Goal: Task Accomplishment & Management: Use online tool/utility

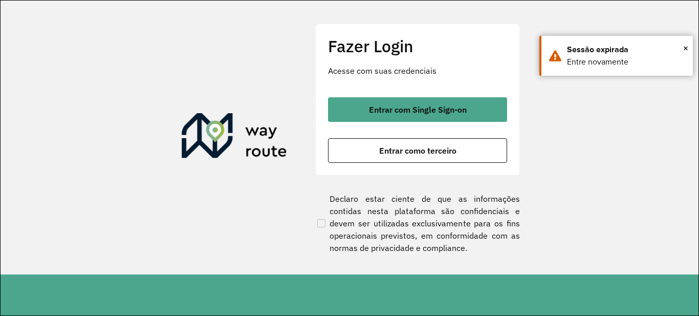
click at [512, 114] on div "Fazer Login Acesse com suas credenciais Entrar com Single Sign-on Entrar como t…" at bounding box center [417, 99] width 205 height 151
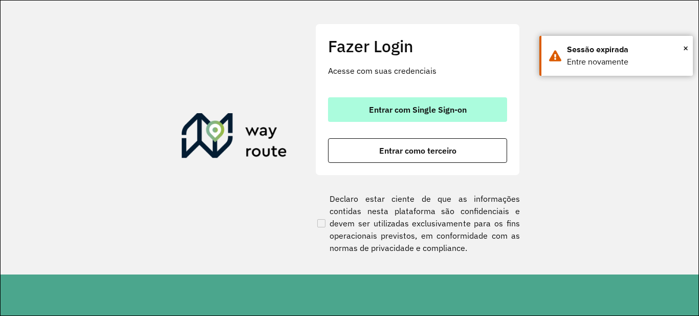
click at [427, 105] on span "Entrar com Single Sign-on" at bounding box center [418, 109] width 98 height 8
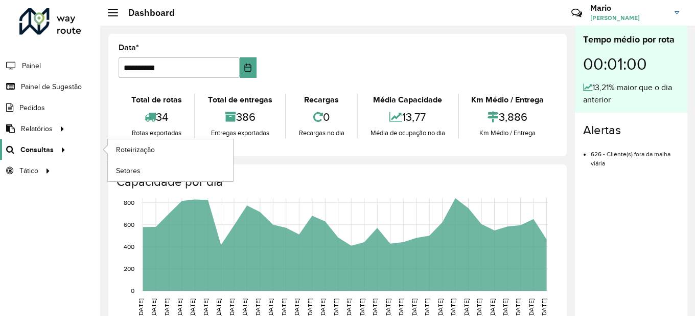
click at [40, 152] on span "Consultas" at bounding box center [36, 149] width 33 height 11
click at [131, 151] on span "Roteirização" at bounding box center [136, 149] width 41 height 11
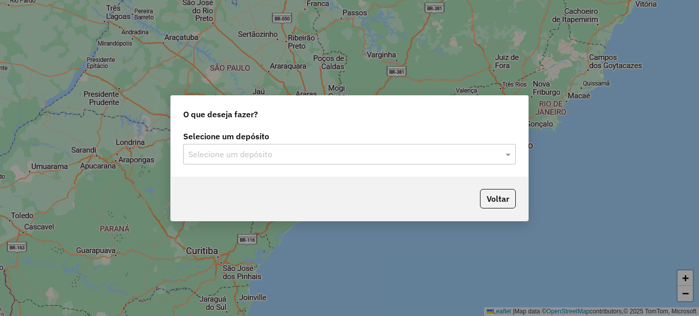
click at [273, 155] on input "text" at bounding box center [339, 154] width 302 height 12
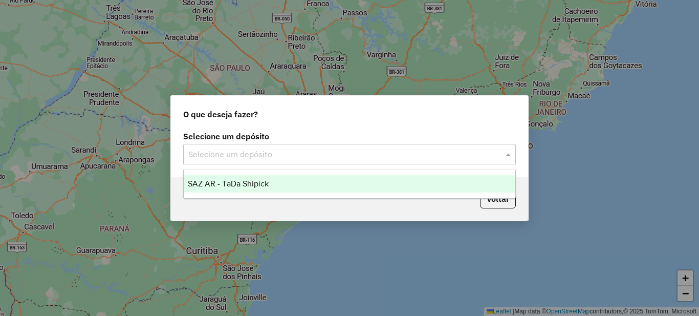
click at [242, 180] on span "SAZ AR - TaDa Shipick" at bounding box center [228, 183] width 81 height 9
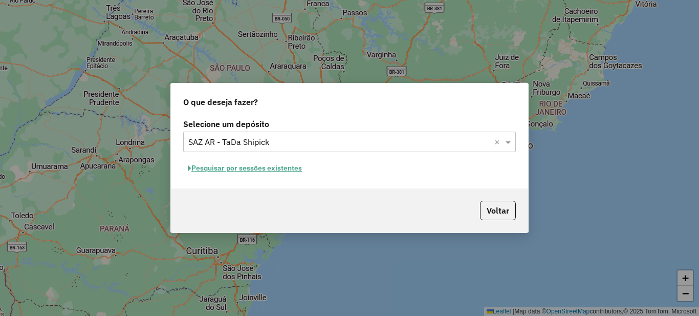
click at [249, 169] on button "Pesquisar por sessões existentes" at bounding box center [244, 168] width 123 height 16
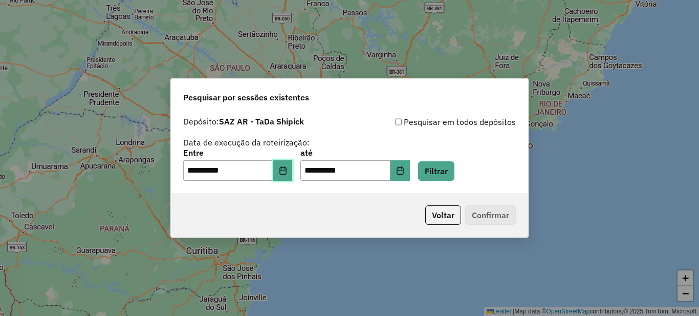
click at [285, 175] on button "Choose Date" at bounding box center [282, 170] width 19 height 20
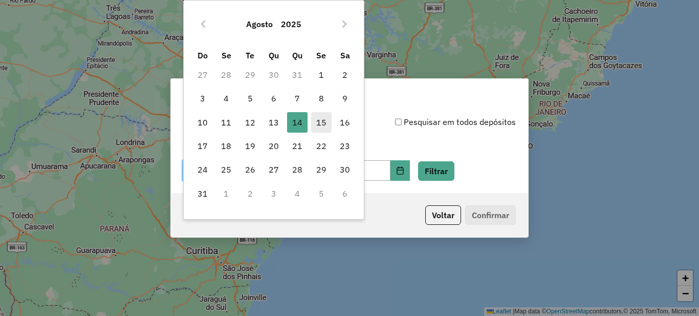
click at [322, 125] on span "15" at bounding box center [321, 122] width 20 height 20
type input "**********"
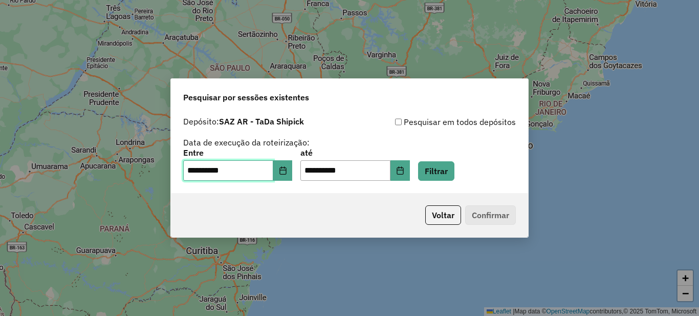
click at [322, 125] on span "15" at bounding box center [321, 122] width 20 height 20
click at [447, 168] on button "Filtrar" at bounding box center [436, 170] width 36 height 19
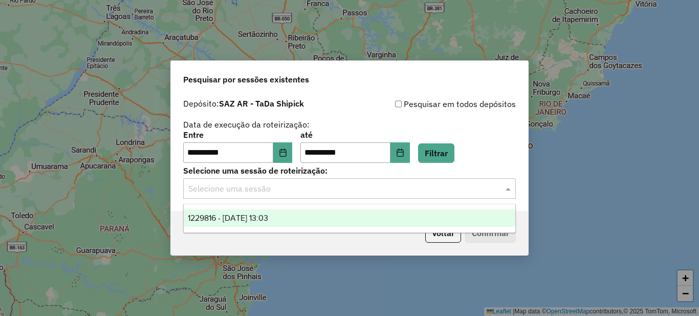
click at [267, 184] on input "text" at bounding box center [339, 189] width 302 height 12
click at [234, 213] on span "1229816 - 15/08/2025 13:03" at bounding box center [228, 217] width 80 height 9
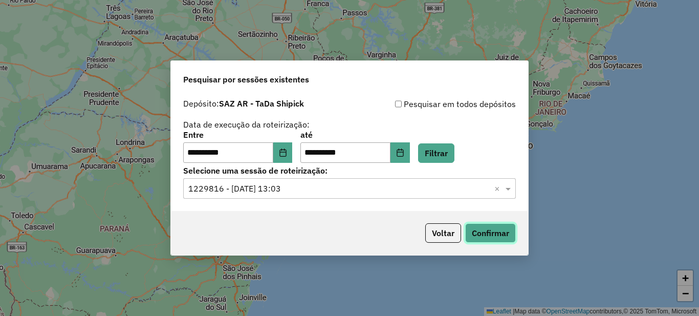
drag, startPoint x: 483, startPoint y: 230, endPoint x: 474, endPoint y: 237, distance: 11.3
click at [474, 237] on button "Confirmar" at bounding box center [490, 232] width 51 height 19
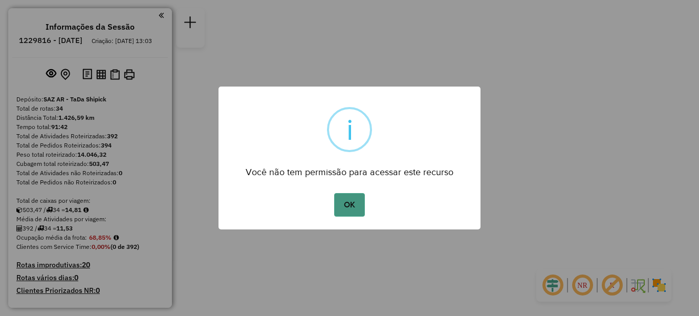
click at [352, 205] on button "OK" at bounding box center [349, 205] width 30 height 24
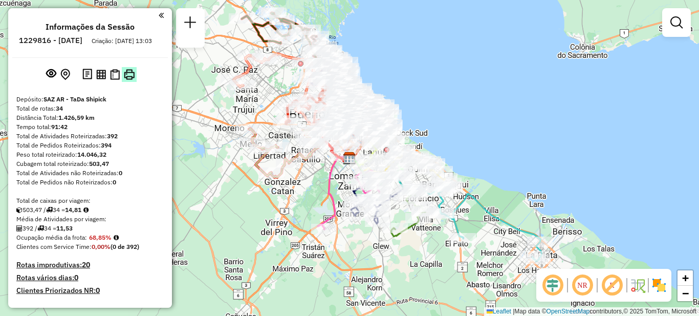
click at [132, 80] on img at bounding box center [129, 74] width 11 height 11
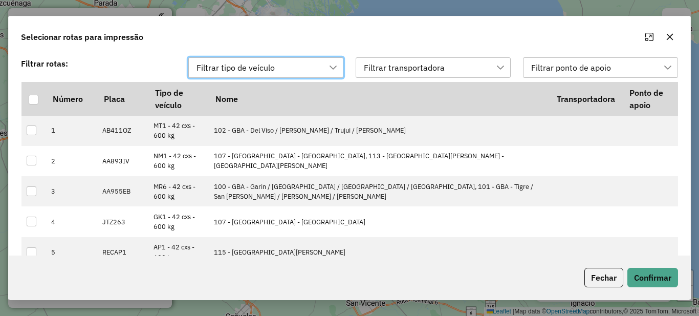
scroll to position [8, 47]
click at [37, 99] on div at bounding box center [34, 100] width 10 height 10
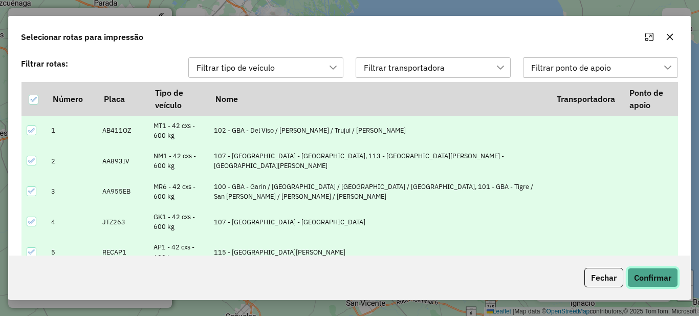
click at [661, 279] on button "Confirmar" at bounding box center [652, 276] width 51 height 19
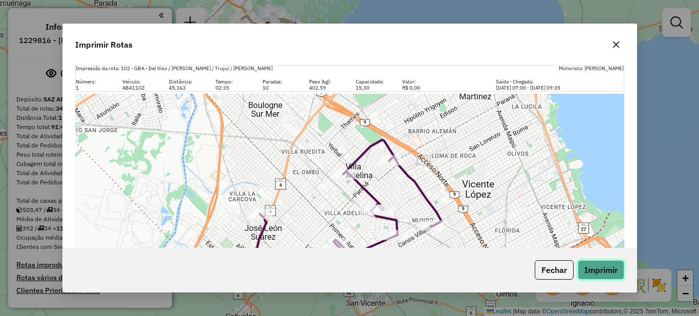
click at [598, 265] on button "Imprimir" at bounding box center [600, 269] width 47 height 19
click at [617, 44] on icon "button" at bounding box center [616, 44] width 8 height 8
